Goal: Find specific page/section: Find specific page/section

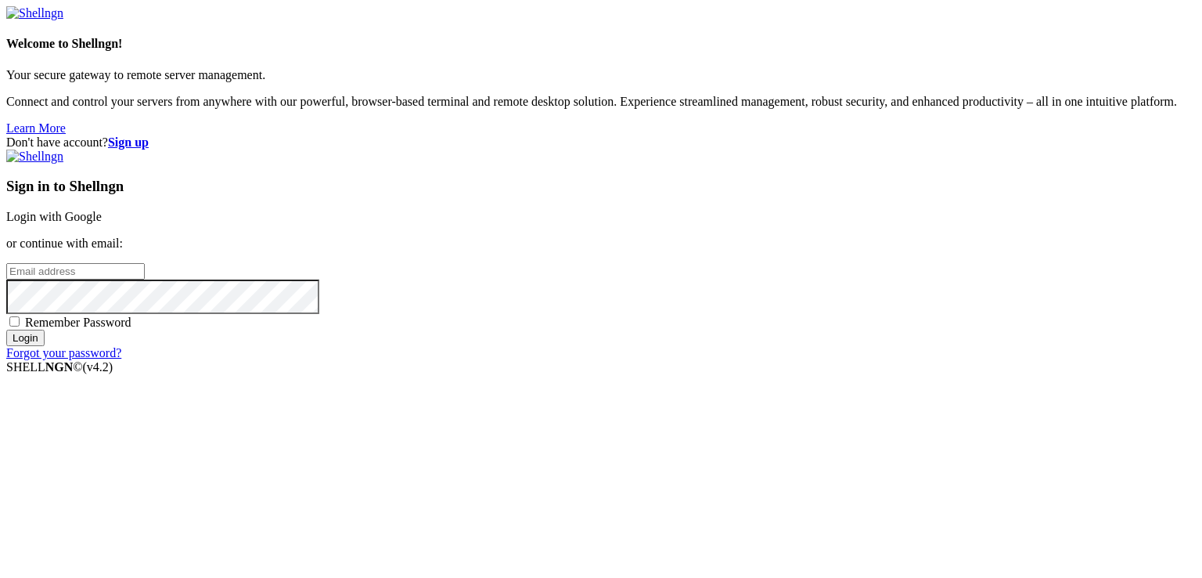
click at [102, 210] on link "Login with Google" at bounding box center [53, 216] width 95 height 13
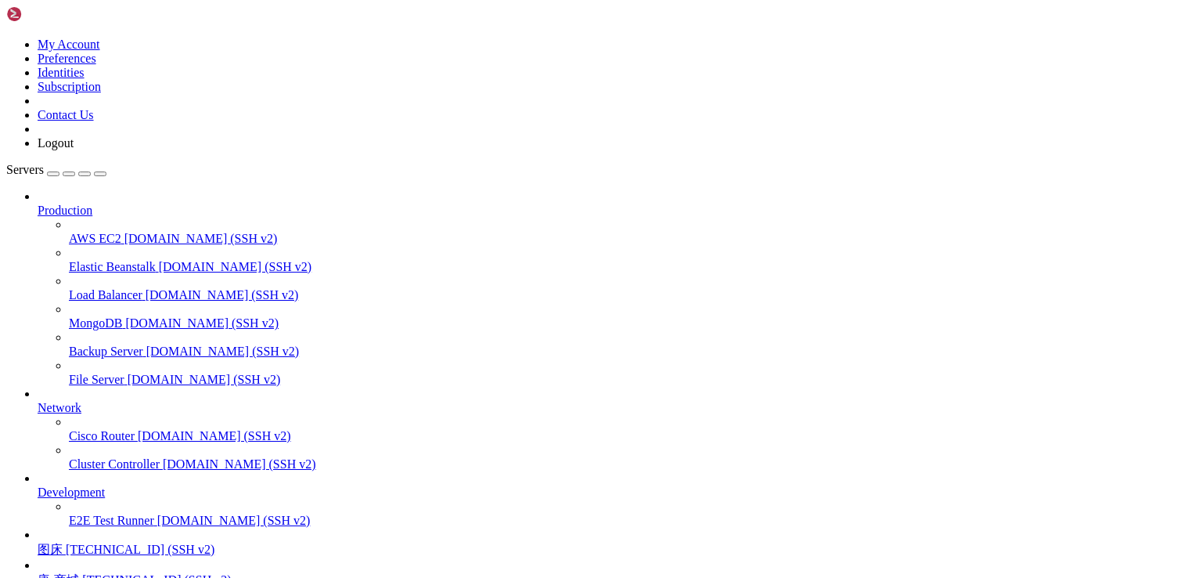
scroll to position [137, 0]
click at [79, 573] on span "唐-商城" at bounding box center [58, 579] width 41 height 13
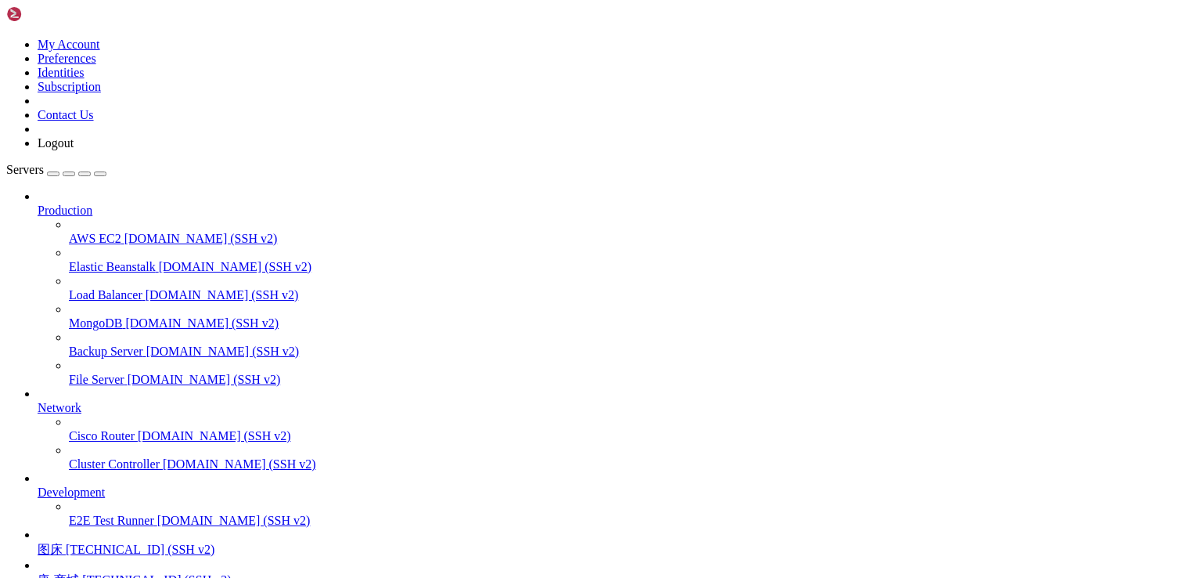
drag, startPoint x: 133, startPoint y: 1327, endPoint x: 407, endPoint y: 1327, distance: 274.0
